Goal: Find specific page/section

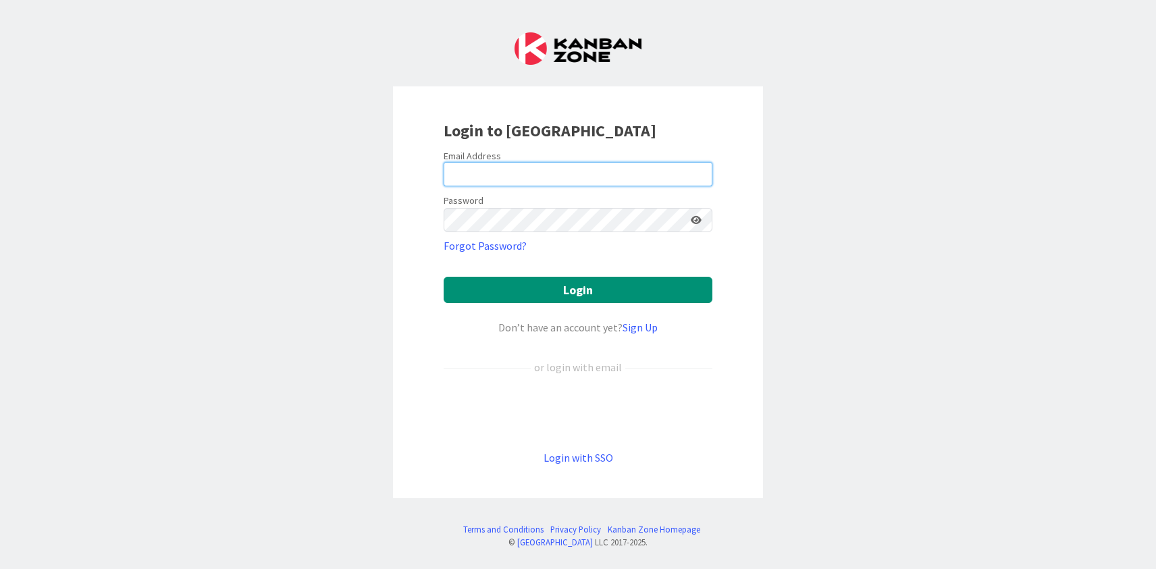
click at [502, 170] on input "email" at bounding box center [578, 174] width 269 height 24
type input "[PERSON_NAME][EMAIL_ADDRESS][DOMAIN_NAME]"
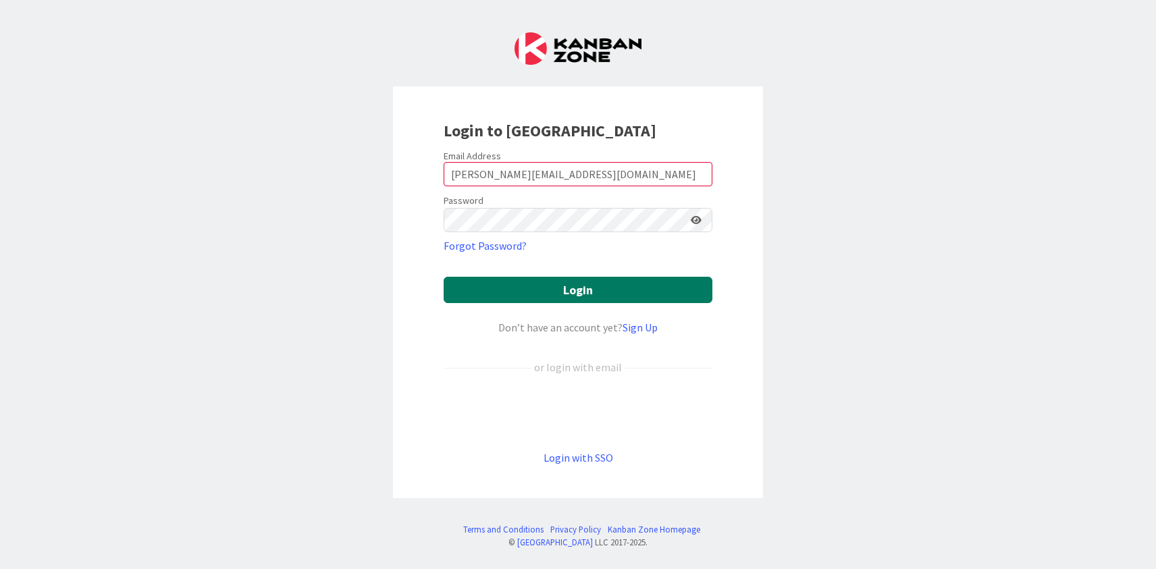
click at [560, 286] on button "Login" at bounding box center [578, 290] width 269 height 26
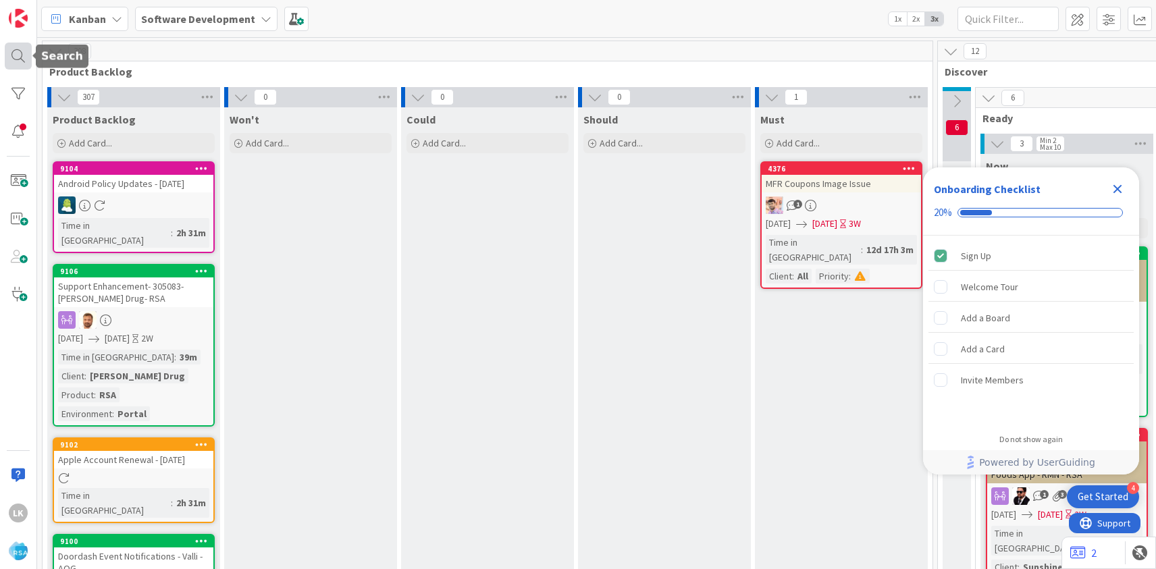
click at [15, 65] on div at bounding box center [18, 56] width 27 height 27
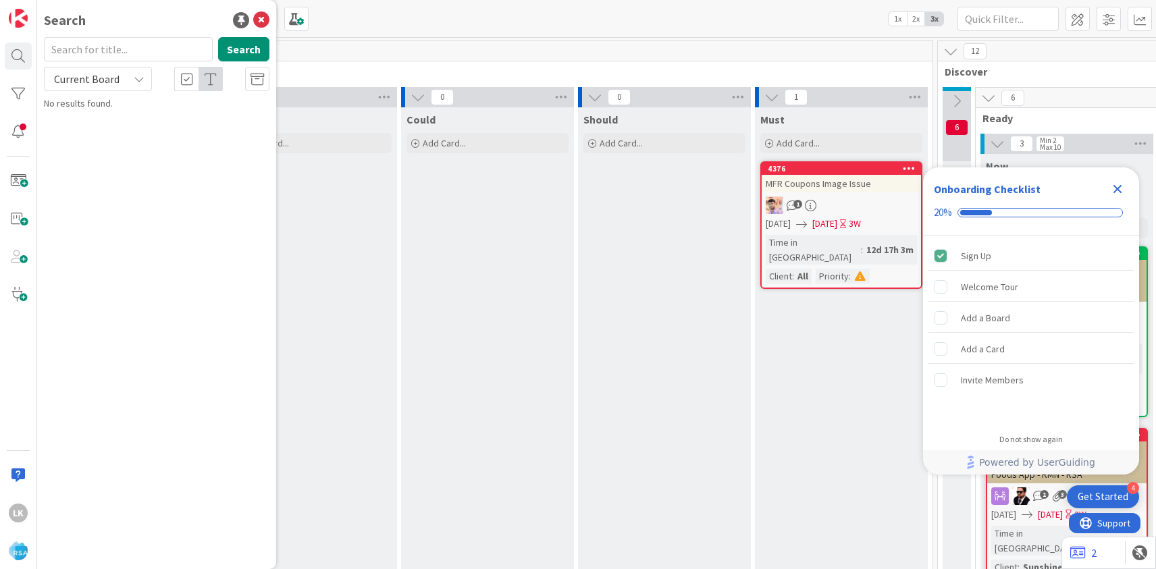
click at [101, 54] on input "text" at bounding box center [128, 49] width 169 height 24
type input "[PERSON_NAME] Food Giant"
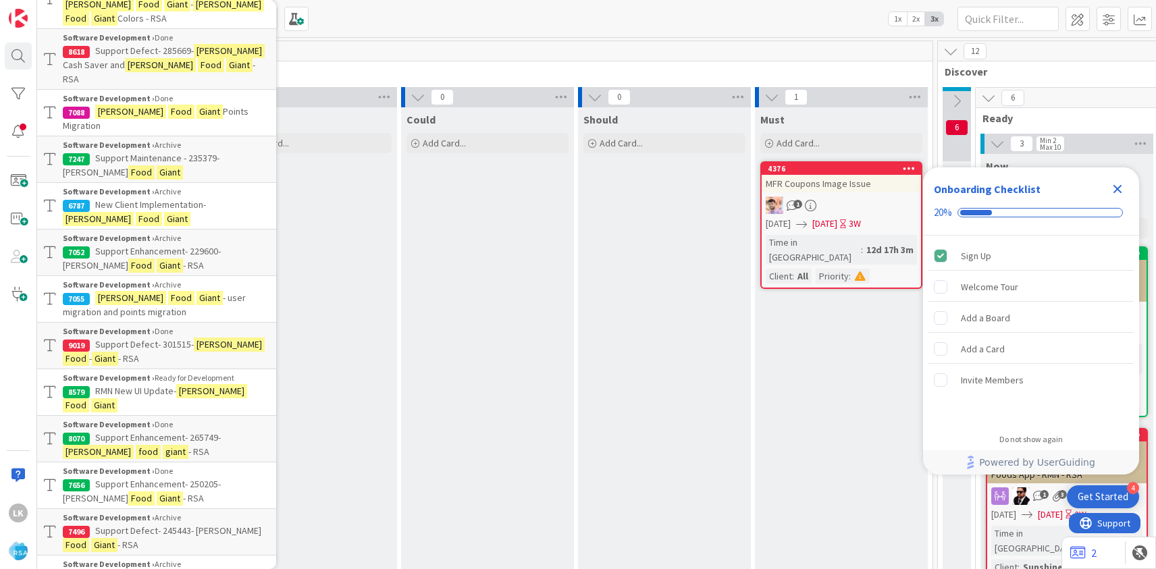
scroll to position [153, 0]
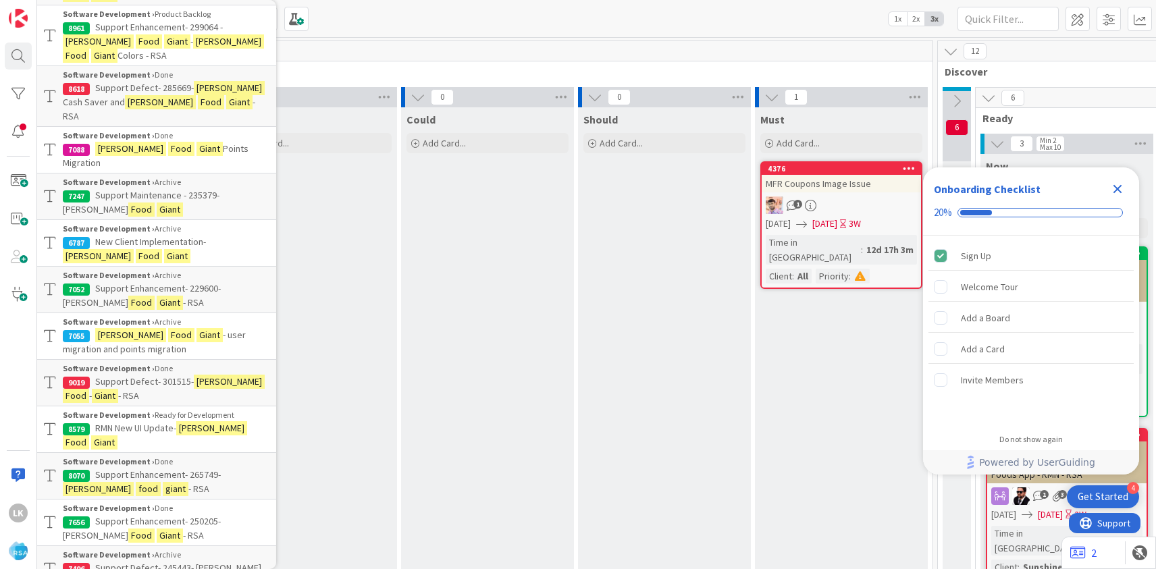
click at [128, 236] on span "New Client Implementation-" at bounding box center [150, 242] width 111 height 12
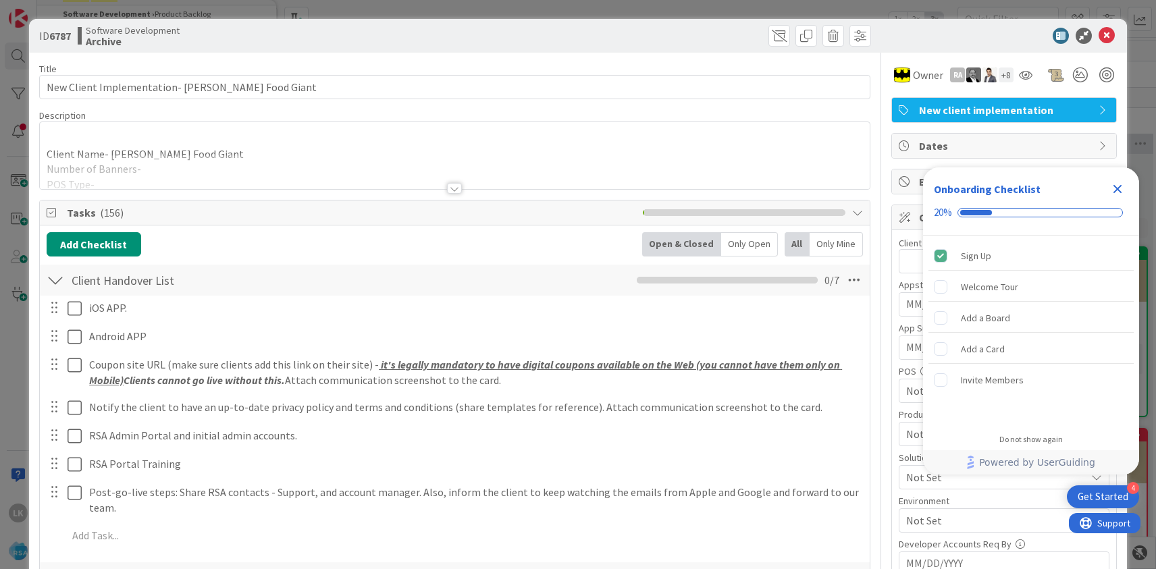
click at [1116, 188] on icon "Close Checklist" at bounding box center [1117, 189] width 9 height 9
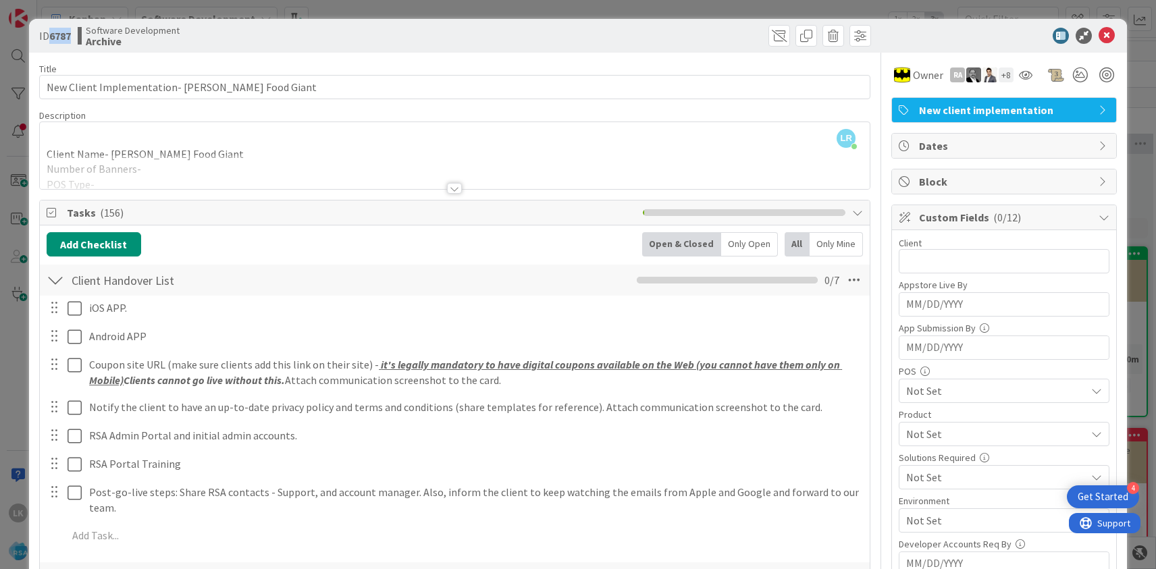
drag, startPoint x: 51, startPoint y: 36, endPoint x: 72, endPoint y: 37, distance: 20.9
click at [71, 37] on b "6787" at bounding box center [60, 36] width 22 height 14
click at [57, 34] on b "6787" at bounding box center [60, 36] width 22 height 14
copy b "6787"
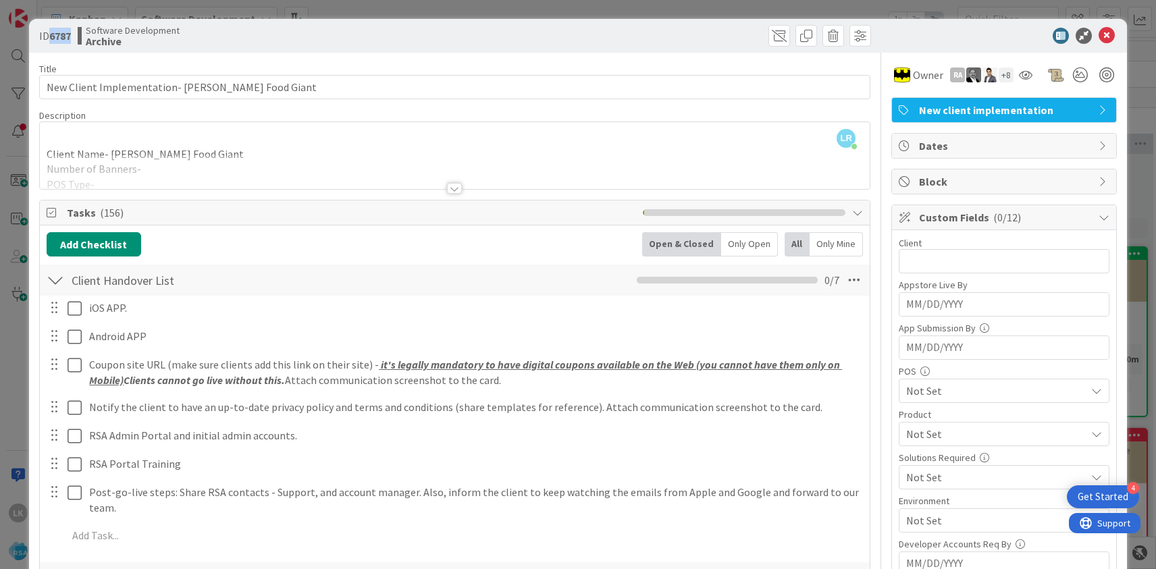
scroll to position [18, 0]
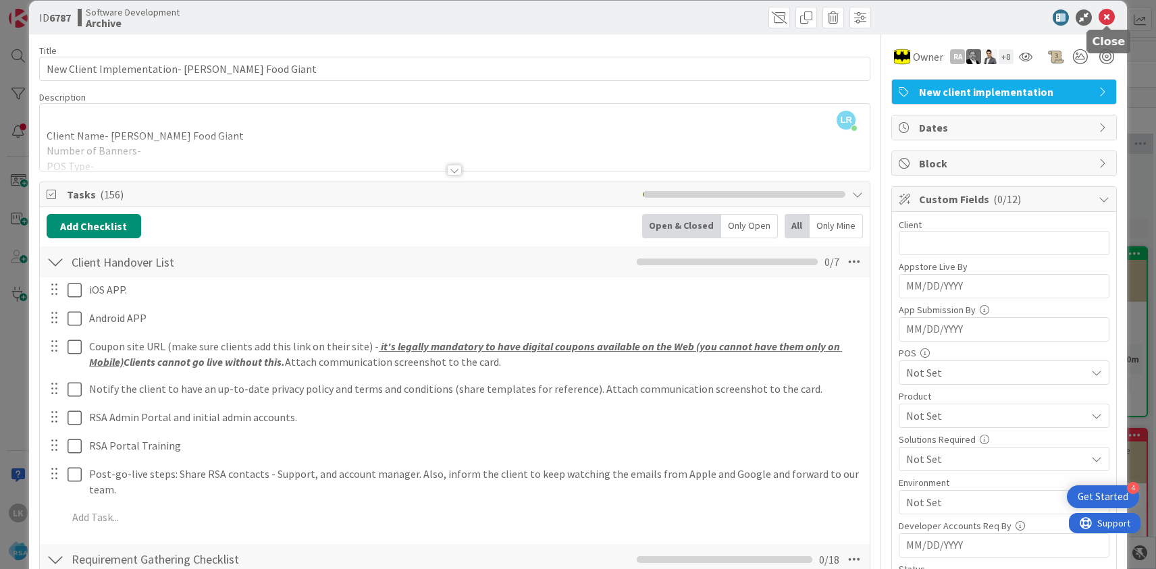
click at [1104, 23] on icon at bounding box center [1107, 17] width 16 height 16
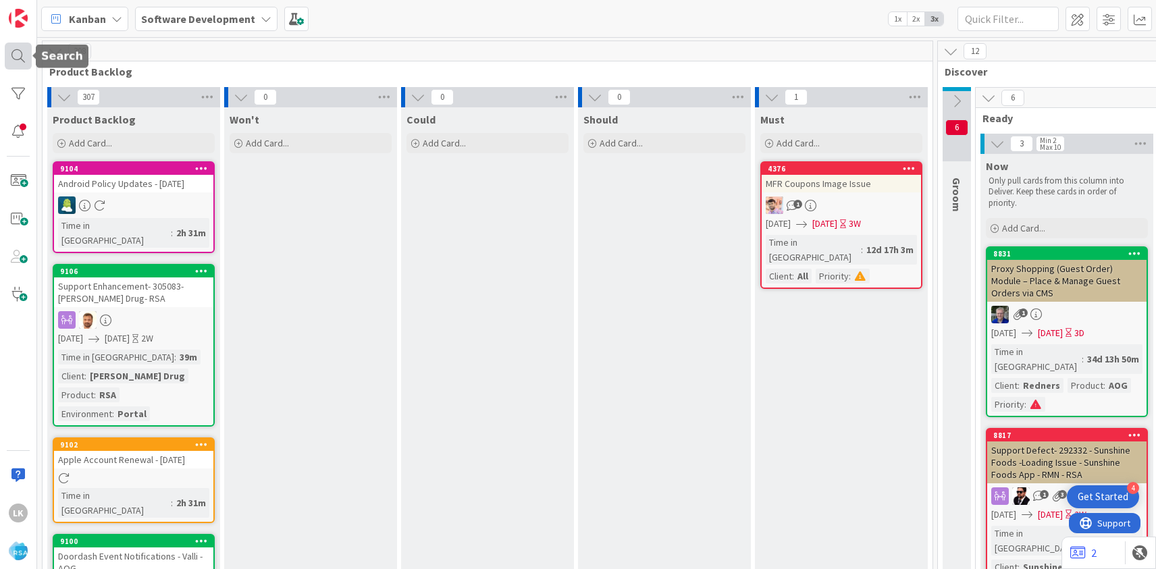
click at [20, 63] on div at bounding box center [18, 56] width 27 height 27
